Goal: Task Accomplishment & Management: Use online tool/utility

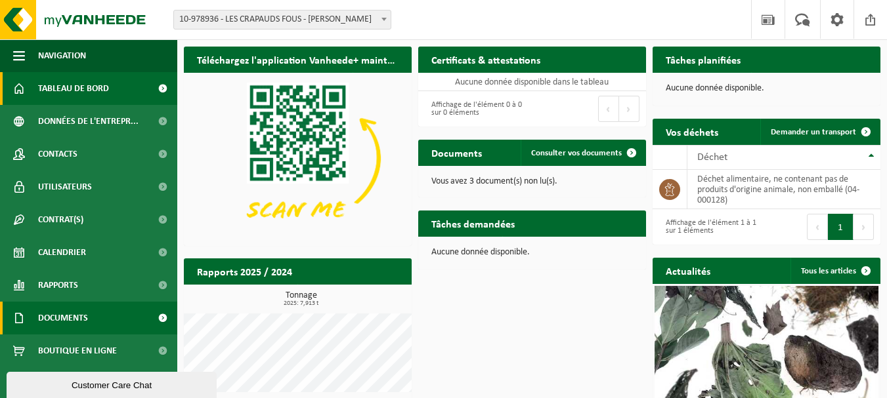
click at [84, 320] on span "Documents" at bounding box center [63, 318] width 50 height 33
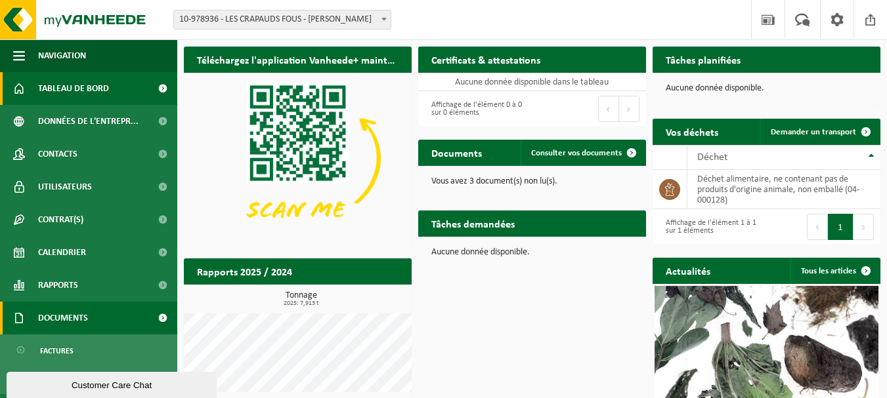
click at [153, 319] on span at bounding box center [163, 318] width 30 height 33
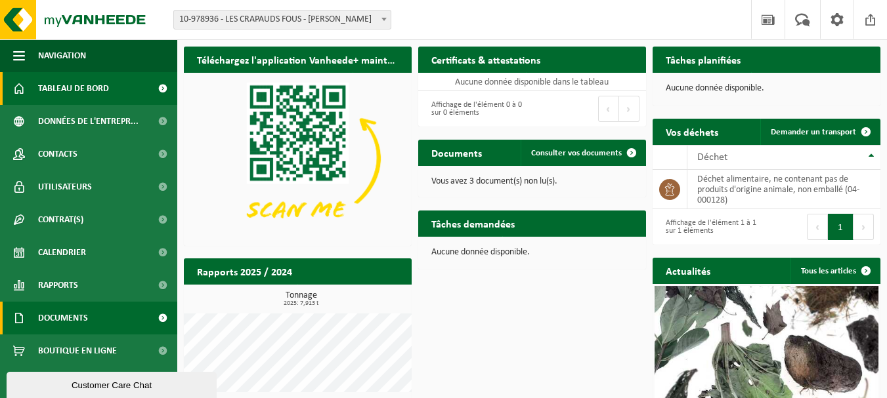
click at [153, 319] on span at bounding box center [163, 318] width 30 height 33
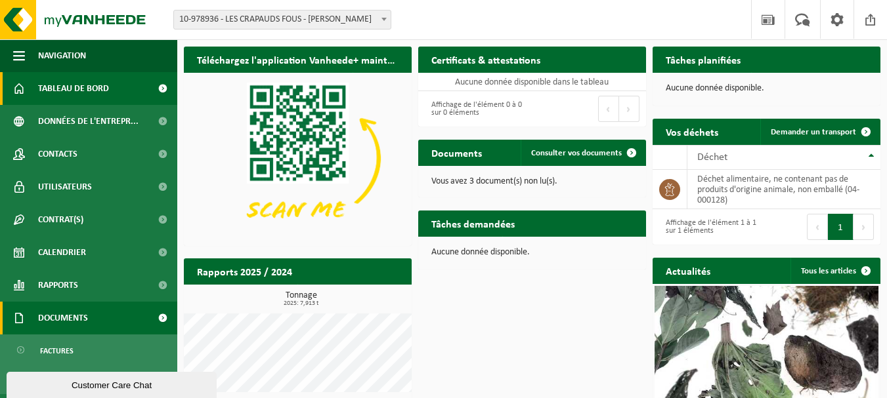
click at [100, 322] on link "Documents" at bounding box center [88, 318] width 177 height 33
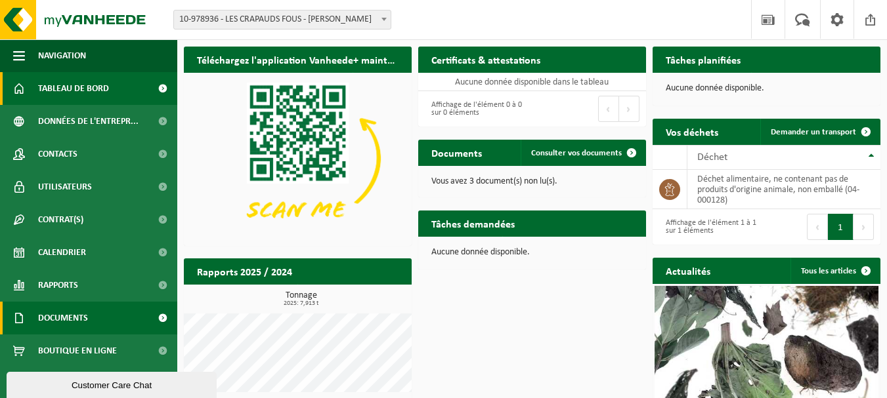
click at [98, 324] on link "Documents" at bounding box center [88, 318] width 177 height 33
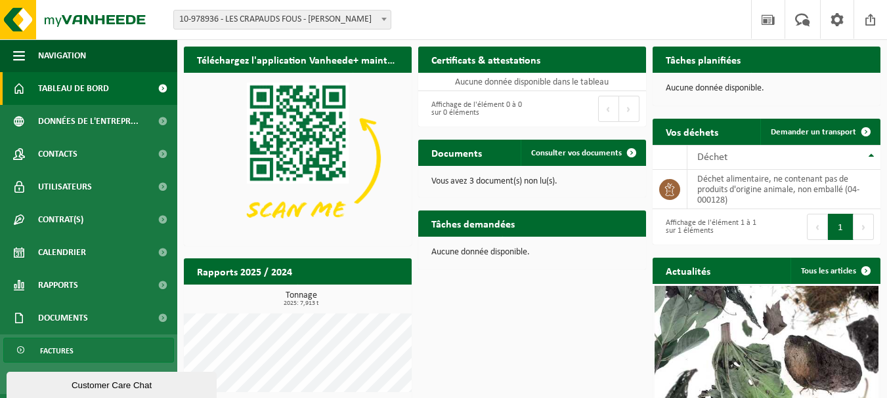
click at [70, 353] on span "Factures" at bounding box center [56, 351] width 33 height 25
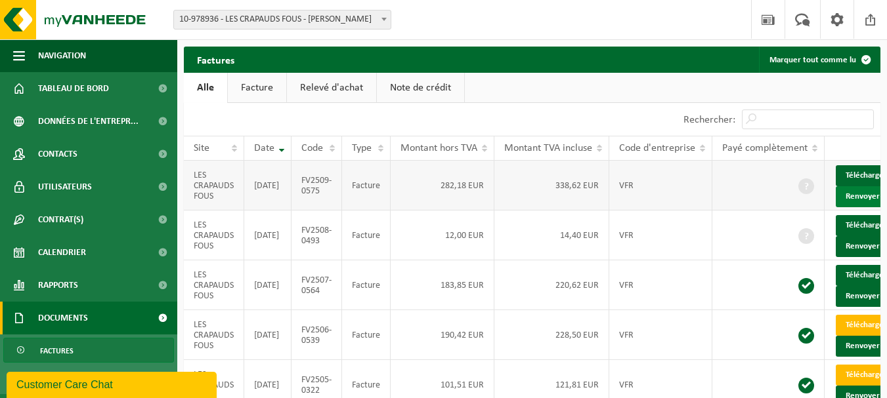
click at [854, 206] on button "Renvoyer" at bounding box center [867, 196] width 62 height 21
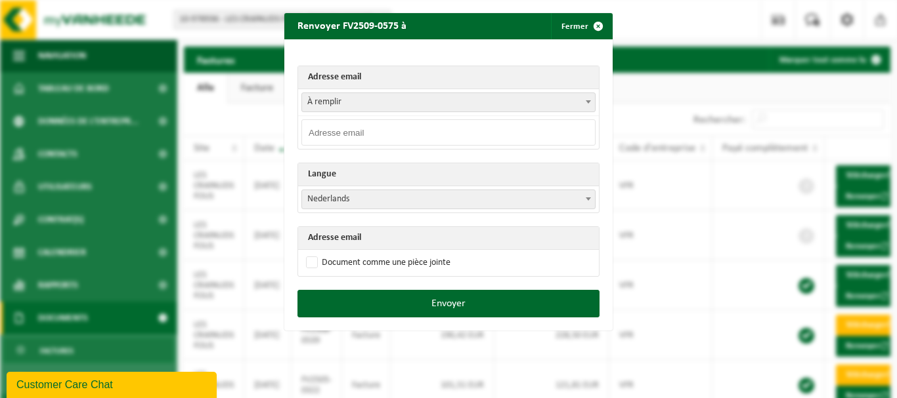
click at [530, 101] on span "À remplir" at bounding box center [448, 102] width 293 height 18
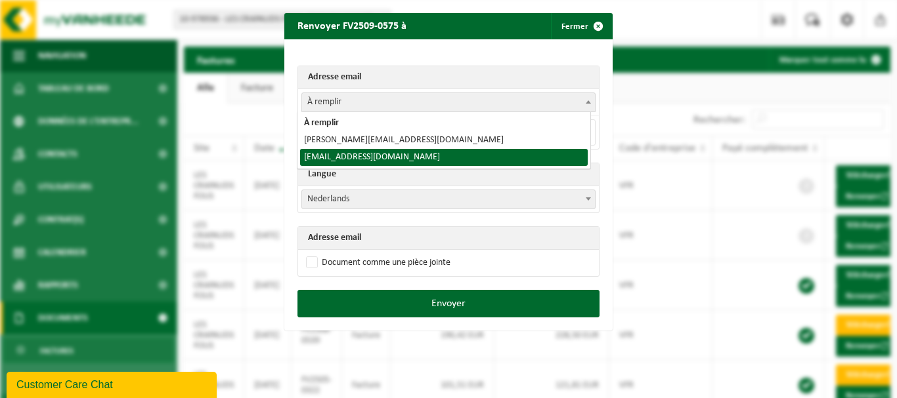
select select "contact@lescrapaudsfous.fr"
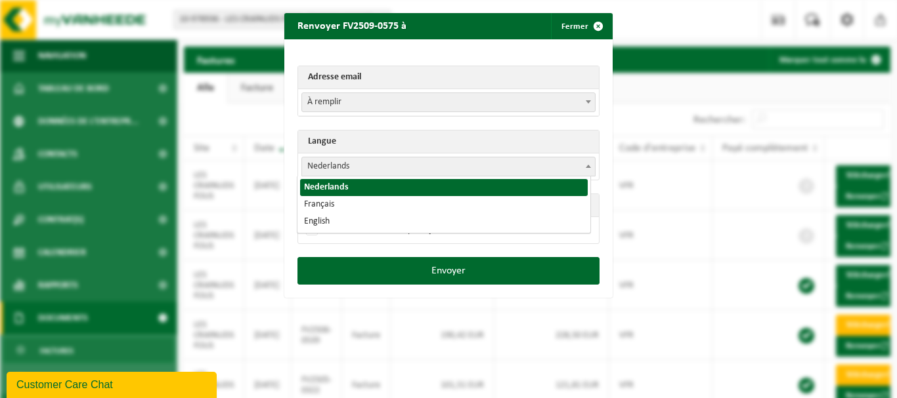
click at [382, 169] on span "Nederlands" at bounding box center [448, 167] width 293 height 18
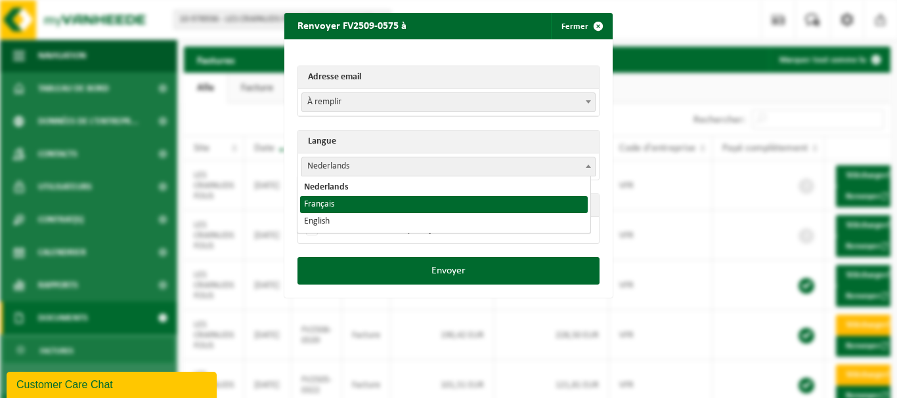
select select "fr"
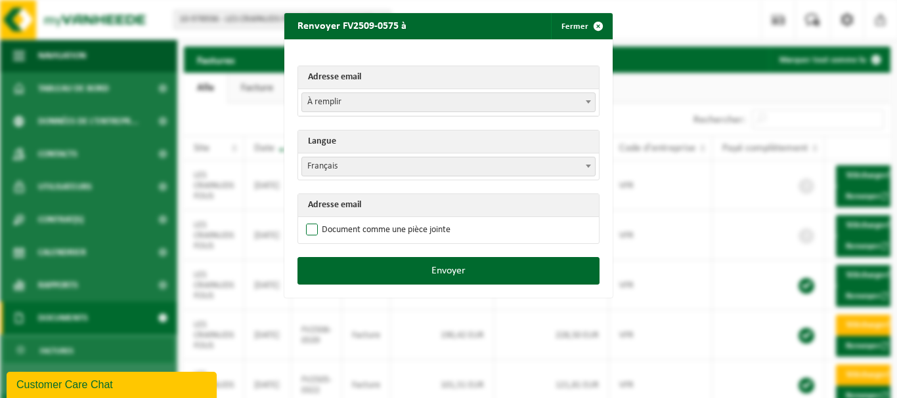
click at [379, 233] on label "Document comme une pièce jointe" at bounding box center [376, 231] width 147 height 20
click at [379, 221] on input "Document comme une pièce jointe" at bounding box center [465, 220] width 328 height 1
checkbox input "true"
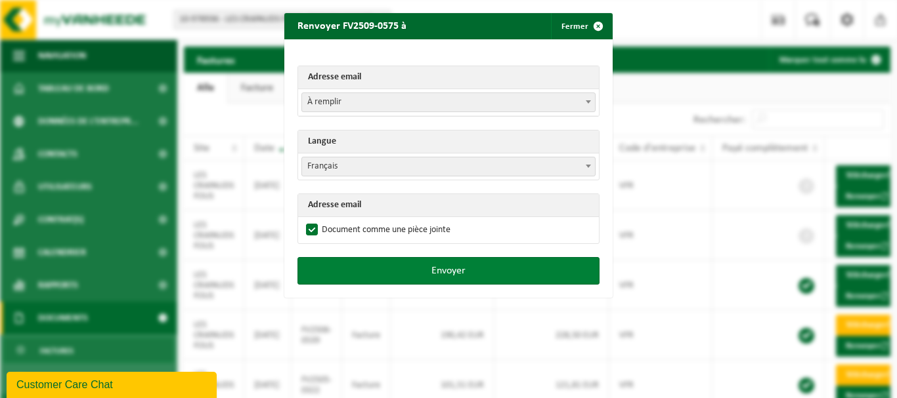
click at [451, 283] on button "Envoyer" at bounding box center [448, 271] width 302 height 28
